Goal: Task Accomplishment & Management: Use online tool/utility

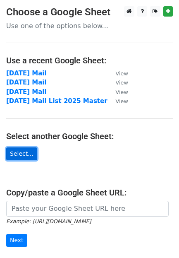
click at [24, 154] on link "Select..." at bounding box center [21, 154] width 31 height 13
click at [22, 151] on link "Select..." at bounding box center [21, 154] width 31 height 13
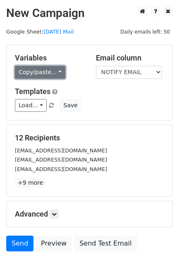
click at [48, 68] on link "Copy/paste..." at bounding box center [40, 72] width 51 height 13
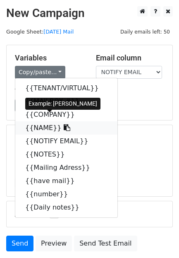
click at [36, 121] on link "{{NAME}}" at bounding box center [66, 127] width 102 height 13
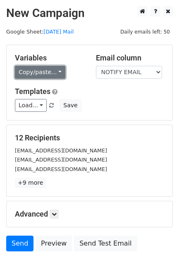
click at [41, 67] on link "Copy/paste..." at bounding box center [40, 72] width 51 height 13
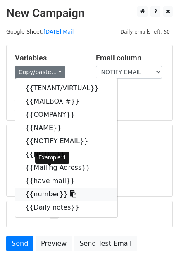
click at [37, 188] on link "{{number}}" at bounding box center [66, 194] width 102 height 13
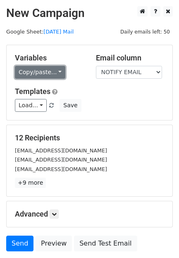
click at [31, 69] on link "Copy/paste..." at bounding box center [40, 72] width 51 height 13
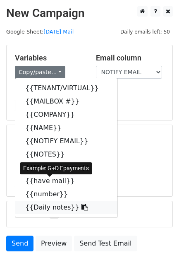
click at [46, 201] on link "{{Daily notes}}" at bounding box center [66, 207] width 102 height 13
